Goal: Obtain resource: Obtain resource

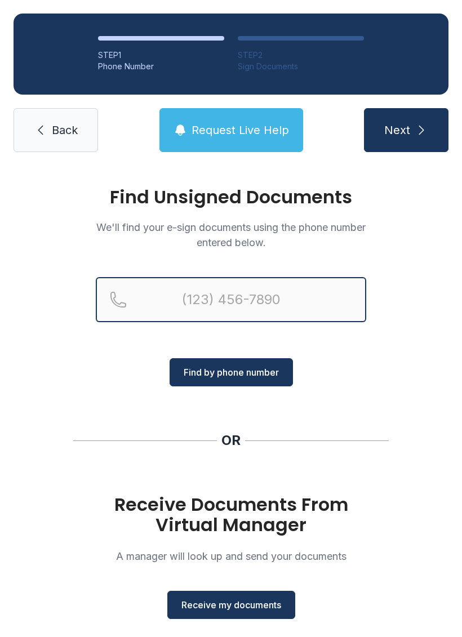
click at [217, 308] on input "Reservation phone number" at bounding box center [231, 299] width 270 height 45
type input "[PHONE_NUMBER]"
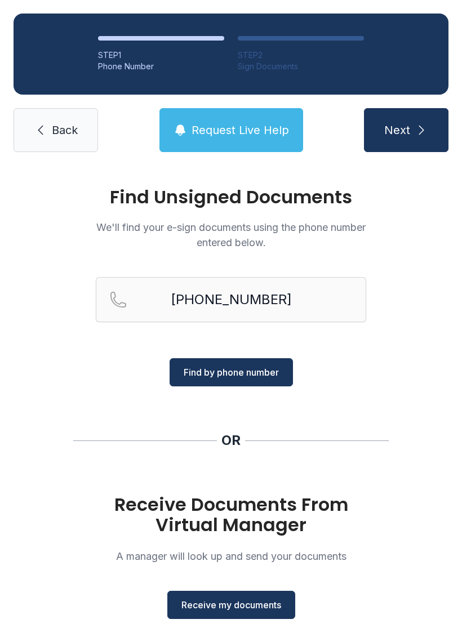
click at [221, 375] on span "Find by phone number" at bounding box center [231, 373] width 95 height 14
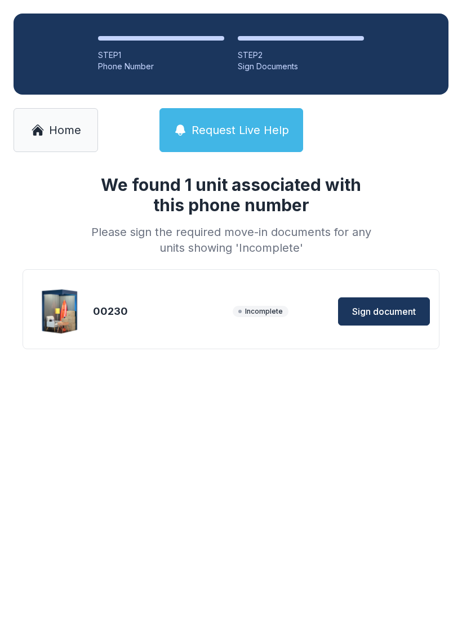
click at [381, 311] on span "Sign document" at bounding box center [384, 312] width 64 height 14
click at [39, 132] on icon at bounding box center [38, 130] width 14 height 14
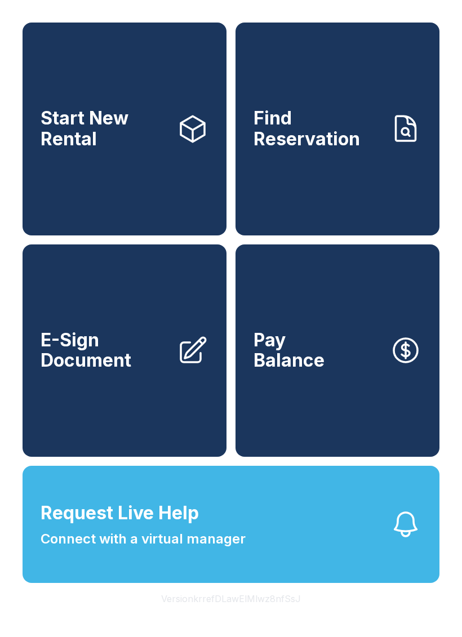
click at [139, 371] on span "E-Sign Document" at bounding box center [104, 350] width 127 height 41
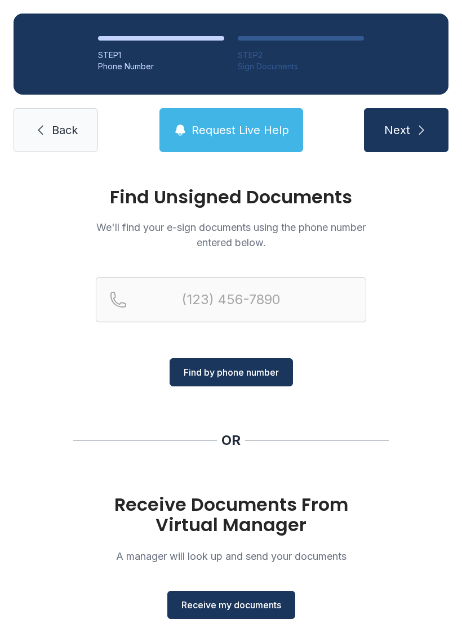
click at [234, 611] on span "Receive my documents" at bounding box center [231, 605] width 100 height 14
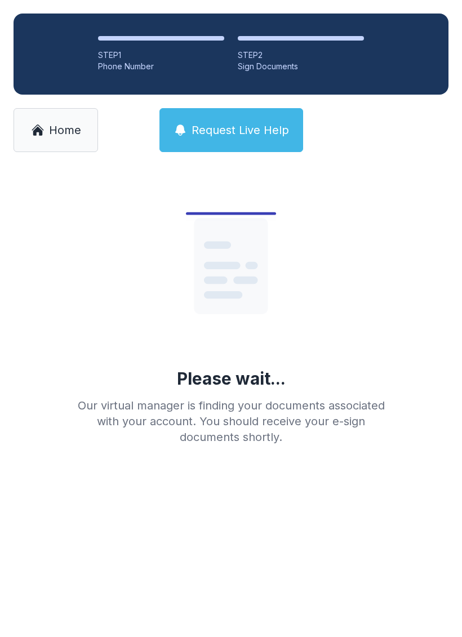
click at [78, 128] on span "Home" at bounding box center [65, 130] width 32 height 16
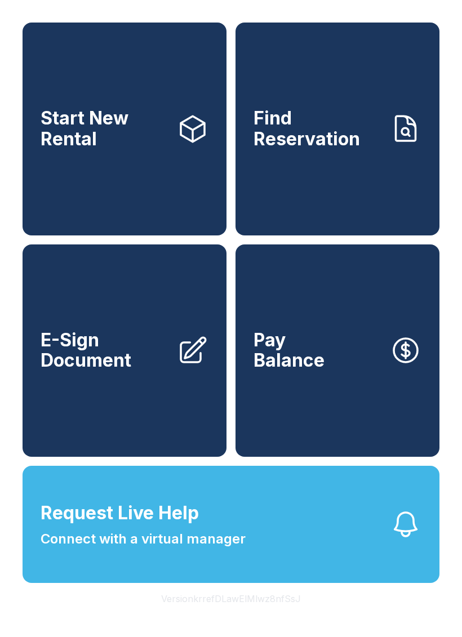
click at [167, 422] on link "E-Sign Document" at bounding box center [125, 351] width 204 height 213
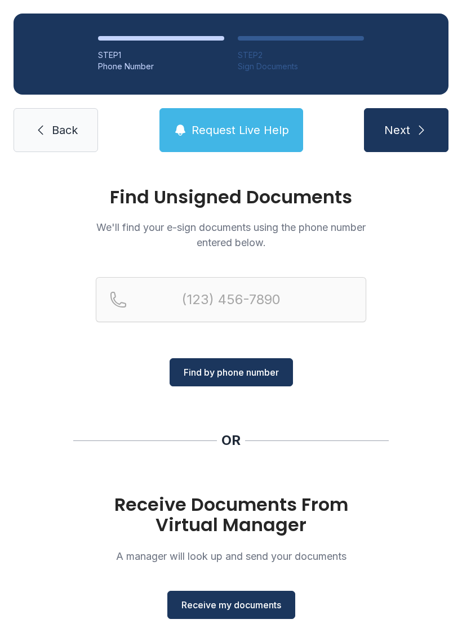
click at [264, 613] on button "Receive my documents" at bounding box center [231, 605] width 128 height 28
